Goal: Information Seeking & Learning: Learn about a topic

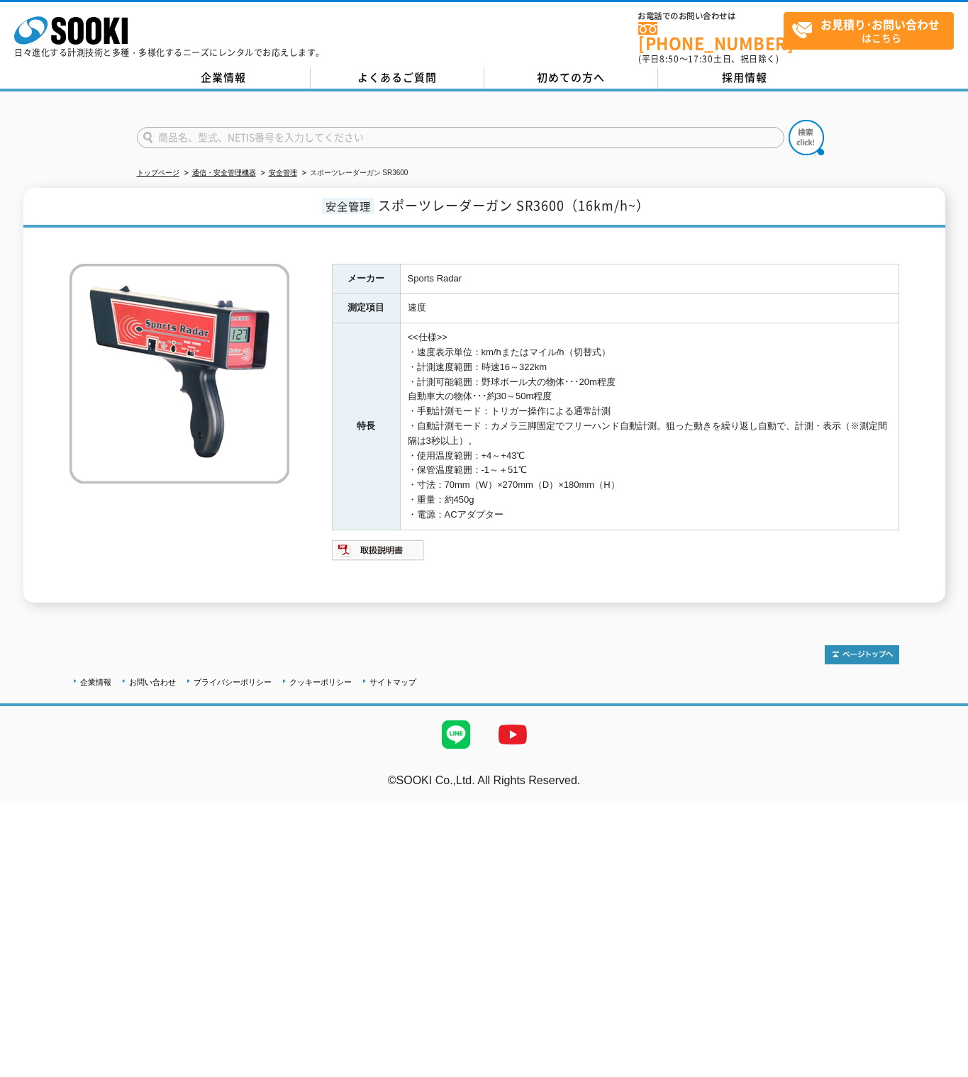
click at [878, 462] on td "<<仕様>> ・速度表示単位：km/hまたはマイル/h（切替式） ・計測速度範囲：時速16～322km ・計測可能範囲：野球ボール大の物体･･･20m程度 自…" at bounding box center [649, 426] width 498 height 206
